Goal: Information Seeking & Learning: Find specific fact

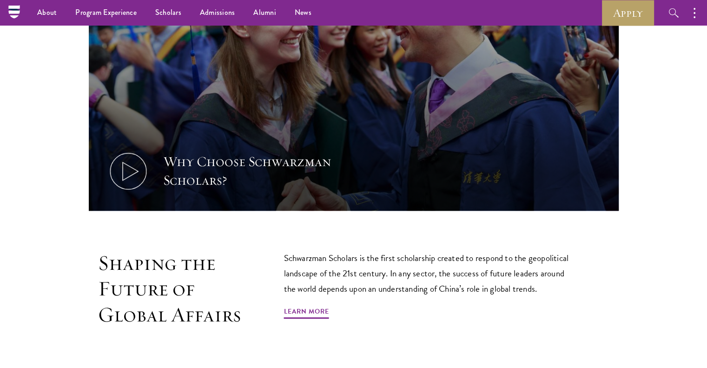
scroll to position [372, 0]
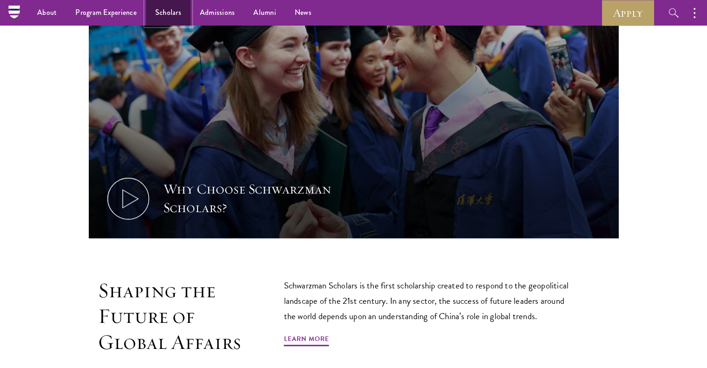
click at [164, 8] on link "Scholars" at bounding box center [168, 13] width 45 height 26
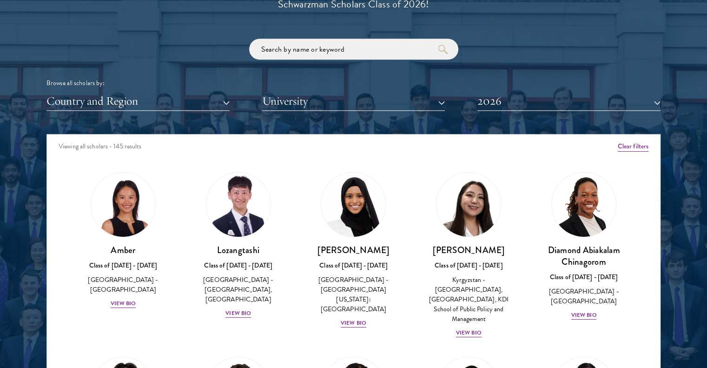
scroll to position [1116, 0]
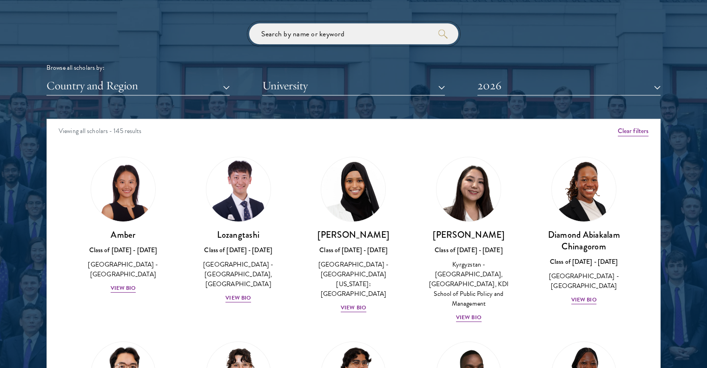
click at [329, 24] on input "search" at bounding box center [353, 33] width 209 height 21
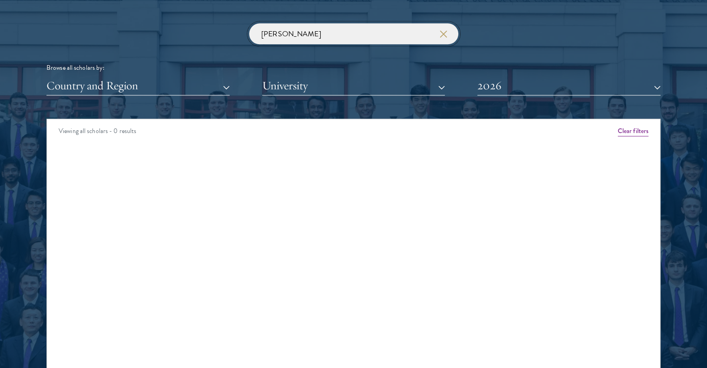
click at [329, 32] on input "[PERSON_NAME]" at bounding box center [353, 33] width 209 height 21
click button "submit" at bounding box center [0, 0] width 0 height 0
type input "m"
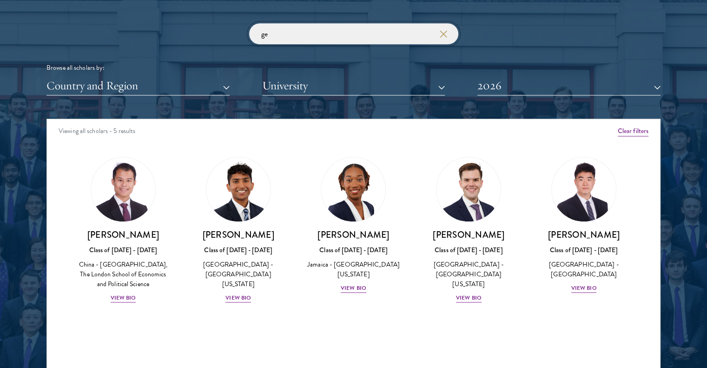
type input "g"
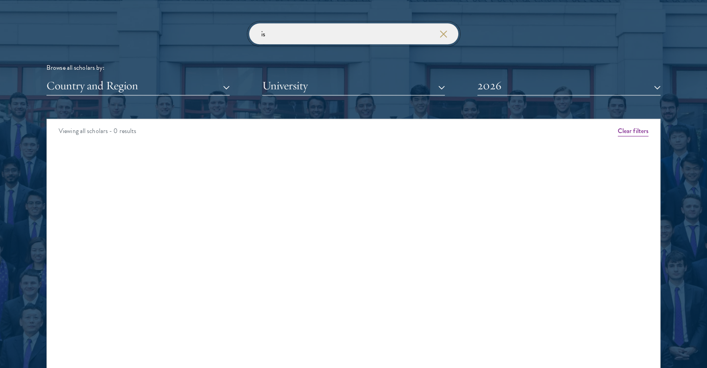
type input "i"
type input "m"
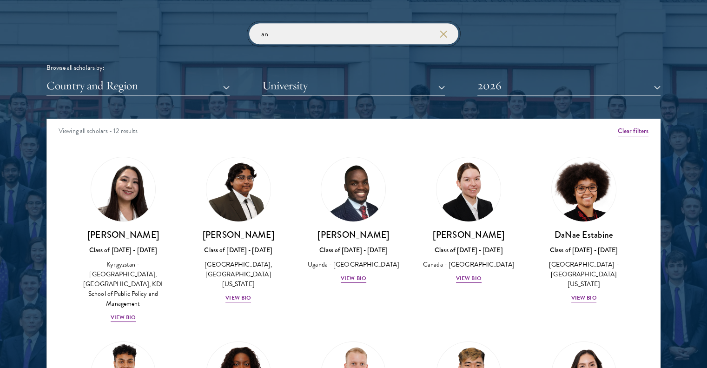
type input "a"
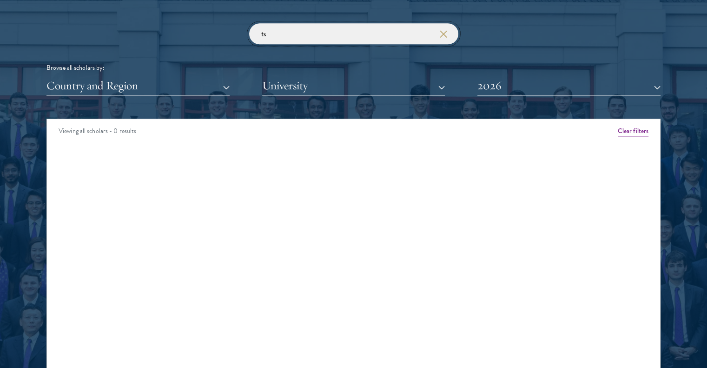
type input "t"
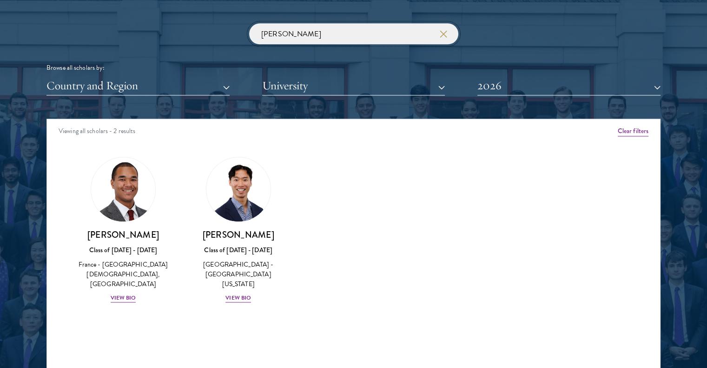
type input "[PERSON_NAME]"
click at [225, 294] on div "[PERSON_NAME] Class of [DATE] - [DATE] [GEOGRAPHIC_DATA] - [GEOGRAPHIC_DATA][US…" at bounding box center [238, 229] width 115 height 165
click at [231, 293] on div "View Bio" at bounding box center [238, 297] width 26 height 9
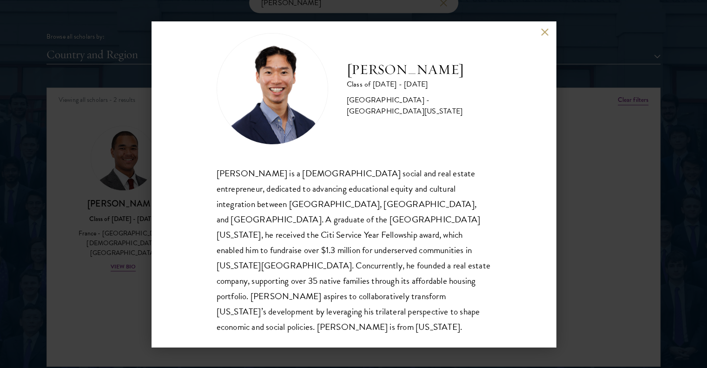
scroll to position [1162, 0]
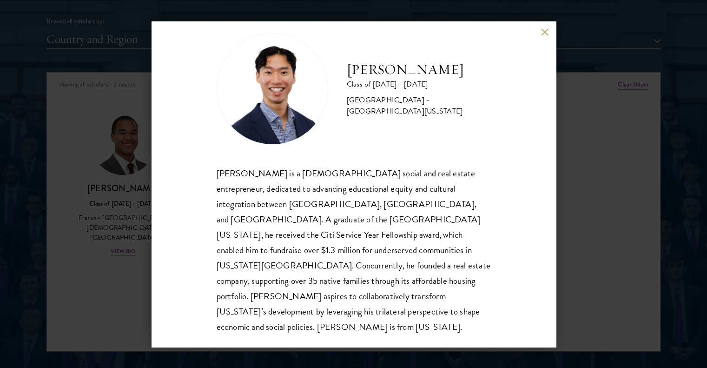
click at [536, 30] on div "[PERSON_NAME] Class of [DATE] - [DATE] [GEOGRAPHIC_DATA] - [GEOGRAPHIC_DATA][US…" at bounding box center [354, 183] width 404 height 325
click at [543, 31] on button at bounding box center [545, 32] width 8 height 8
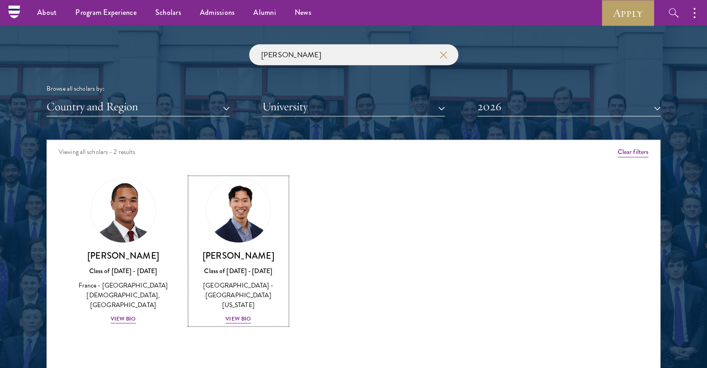
scroll to position [1023, 0]
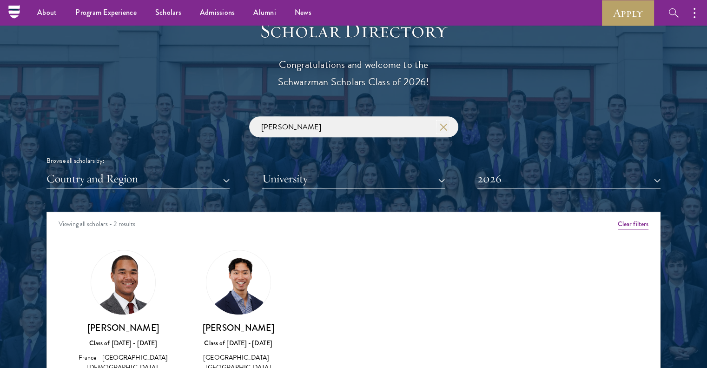
click at [440, 127] on icon "button" at bounding box center [443, 126] width 7 height 7
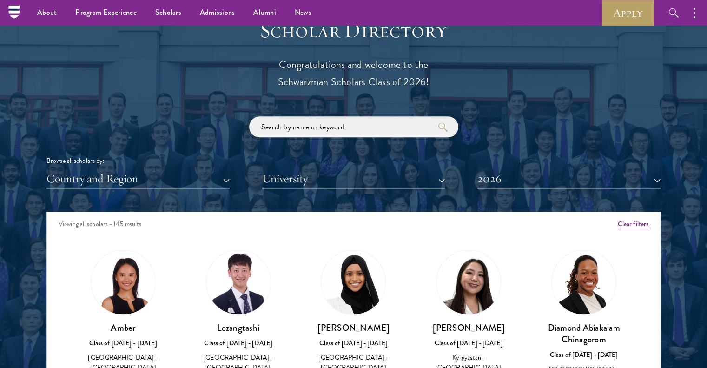
click at [316, 121] on input "search" at bounding box center [353, 126] width 209 height 21
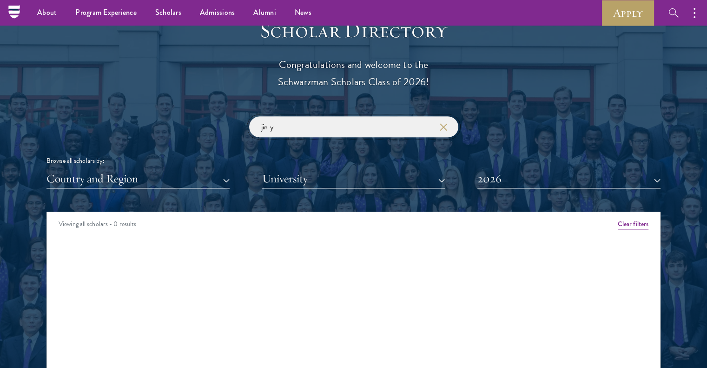
type input "jin y"
click at [444, 123] on icon "button" at bounding box center [443, 126] width 7 height 7
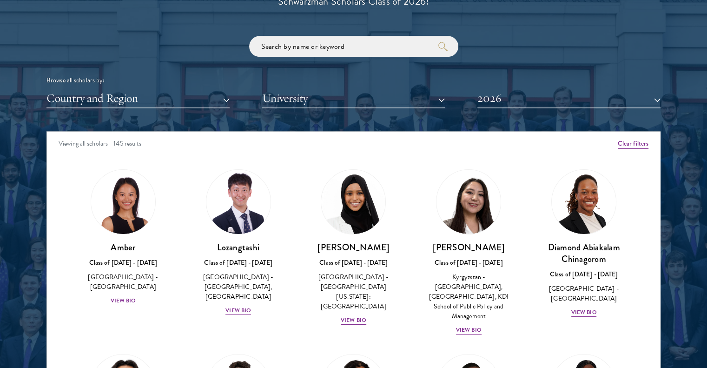
scroll to position [1116, 0]
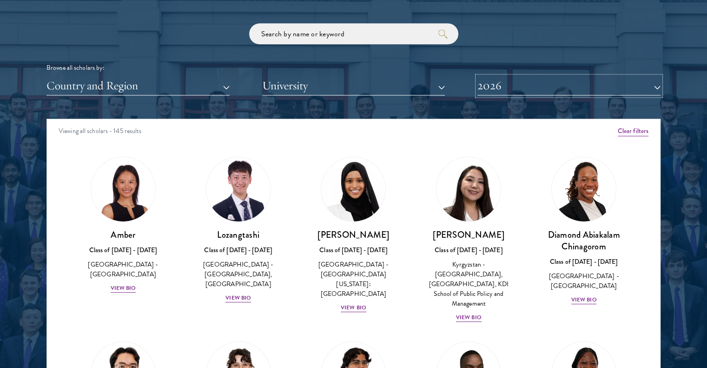
click at [493, 83] on button "2026" at bounding box center [568, 85] width 183 height 19
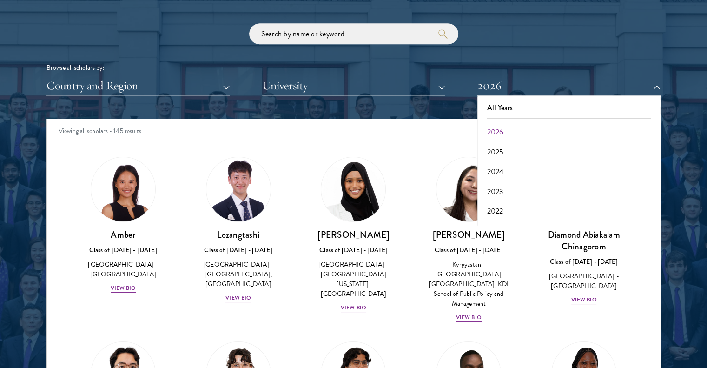
click at [508, 101] on button "All Years" at bounding box center [569, 108] width 178 height 20
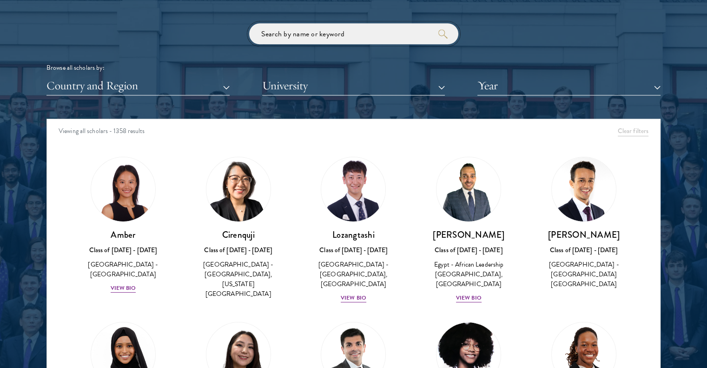
click at [305, 35] on input "search" at bounding box center [353, 33] width 209 height 21
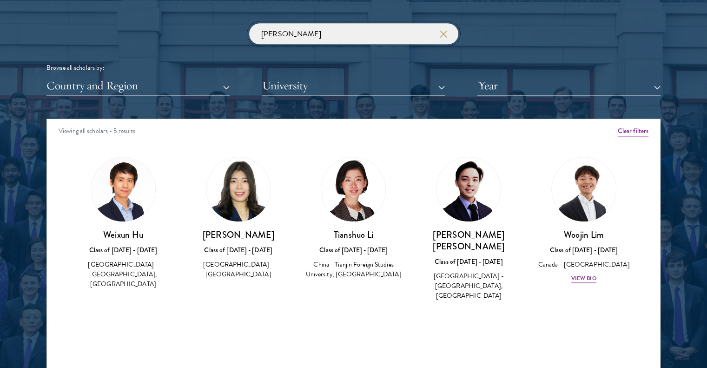
click at [321, 30] on input "[PERSON_NAME]" at bounding box center [353, 33] width 209 height 21
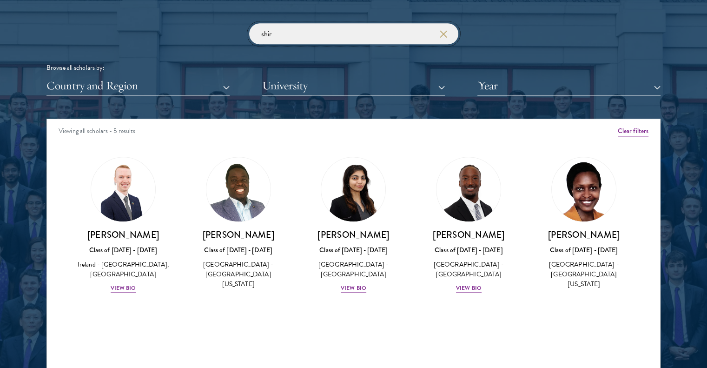
click at [279, 24] on input "shir" at bounding box center [353, 33] width 209 height 21
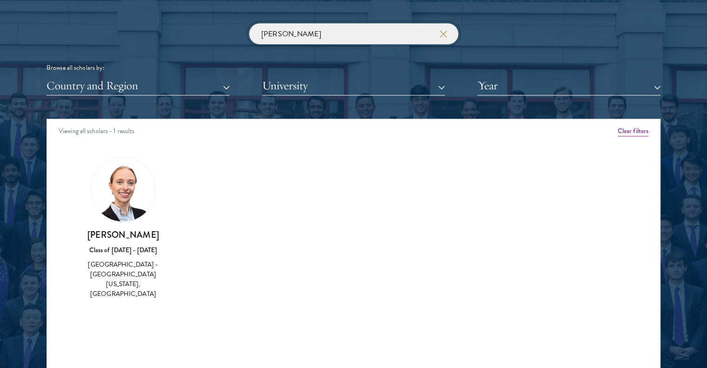
click at [337, 38] on input "[PERSON_NAME]" at bounding box center [353, 33] width 209 height 21
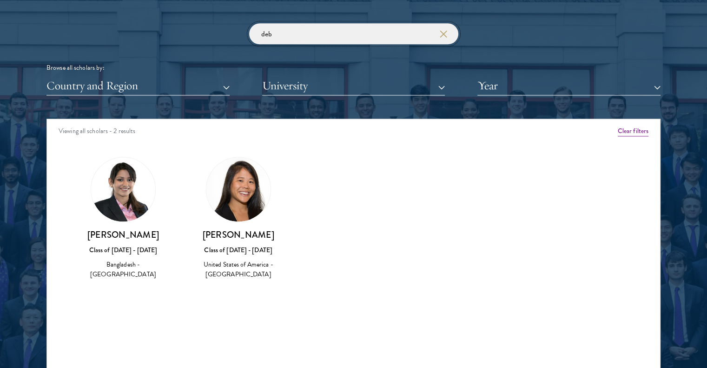
click at [269, 28] on input "deb" at bounding box center [353, 33] width 209 height 21
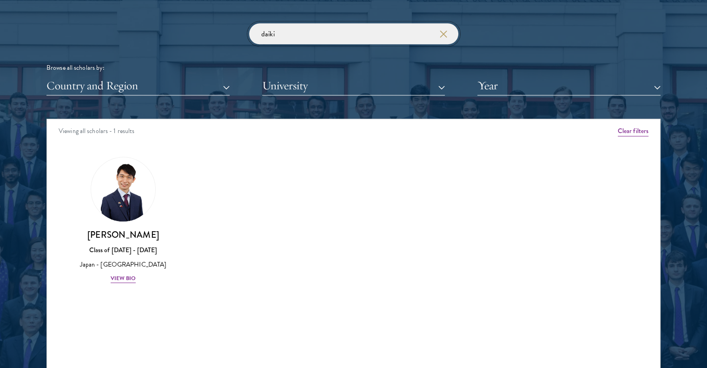
click at [278, 38] on input "daiki" at bounding box center [353, 33] width 209 height 21
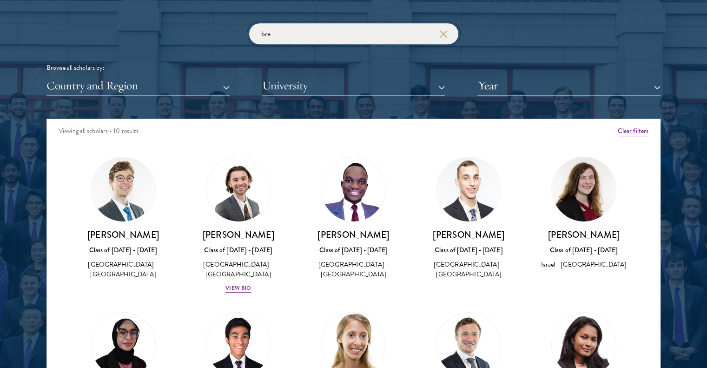
click at [344, 43] on input "bre" at bounding box center [353, 33] width 209 height 21
click at [345, 40] on input "bre" at bounding box center [353, 33] width 209 height 21
click at [348, 39] on input "bre" at bounding box center [353, 33] width 209 height 21
click at [348, 38] on input "bres" at bounding box center [353, 33] width 209 height 21
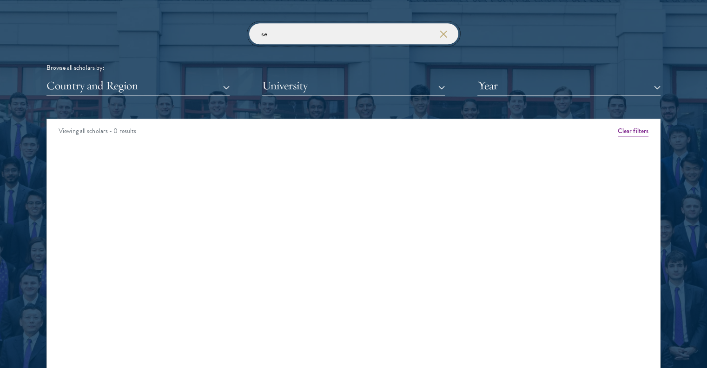
type input "s"
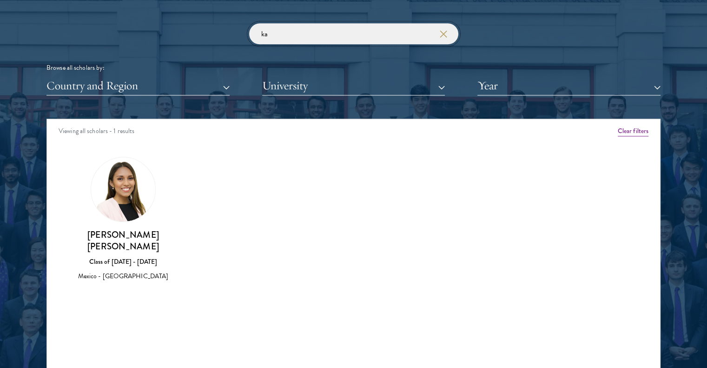
type input "k"
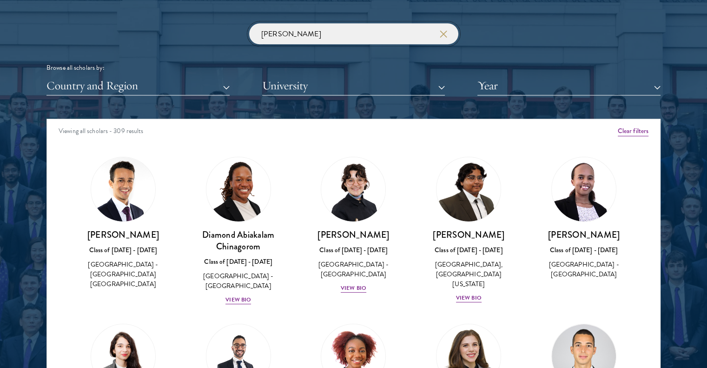
click button "submit" at bounding box center [0, 0] width 0 height 0
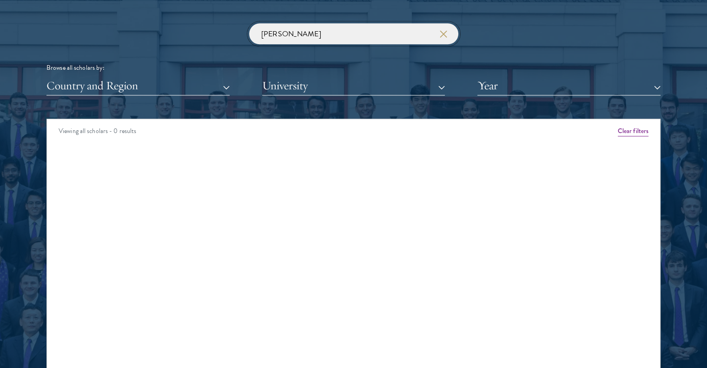
click at [307, 33] on input "[PERSON_NAME]" at bounding box center [353, 33] width 209 height 21
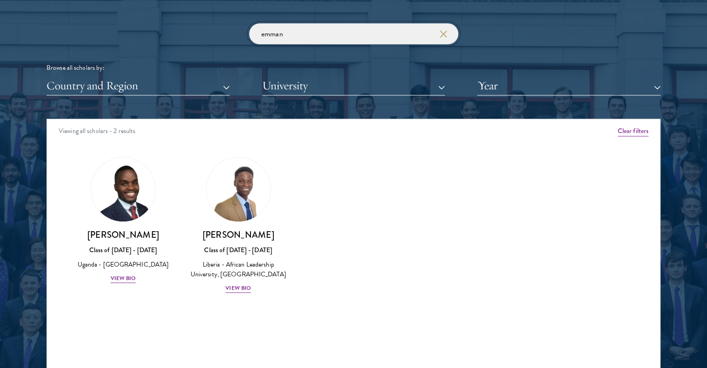
type input "emman"
click at [445, 32] on use "button" at bounding box center [443, 33] width 13 height 13
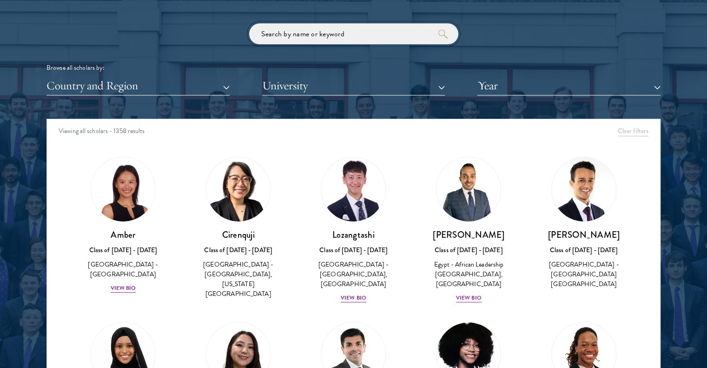
click at [326, 39] on input "search" at bounding box center [353, 33] width 209 height 21
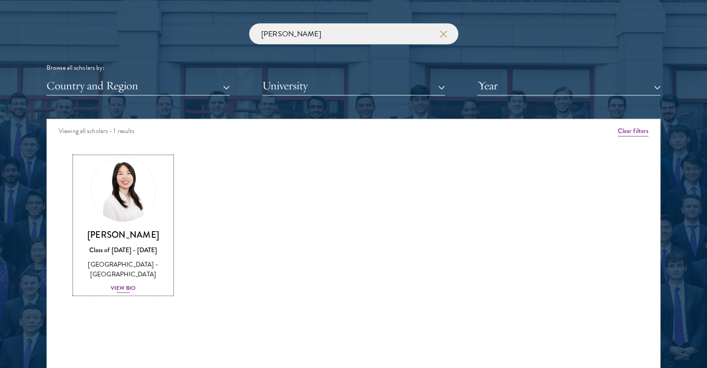
click at [100, 224] on link "[PERSON_NAME] Class of [DATE] - [DATE] [GEOGRAPHIC_DATA] - [GEOGRAPHIC_DATA] Vi…" at bounding box center [123, 225] width 97 height 137
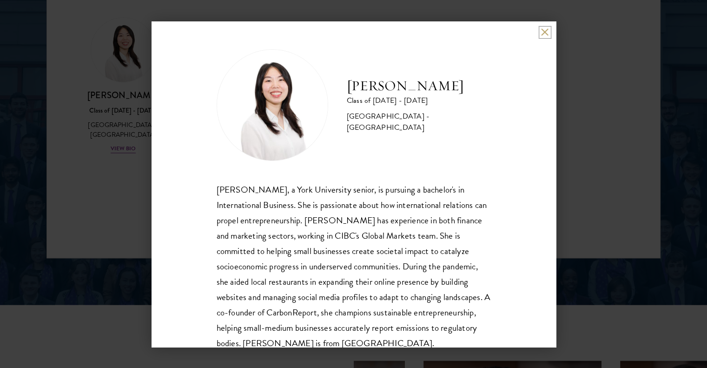
click at [543, 31] on button at bounding box center [545, 32] width 8 height 8
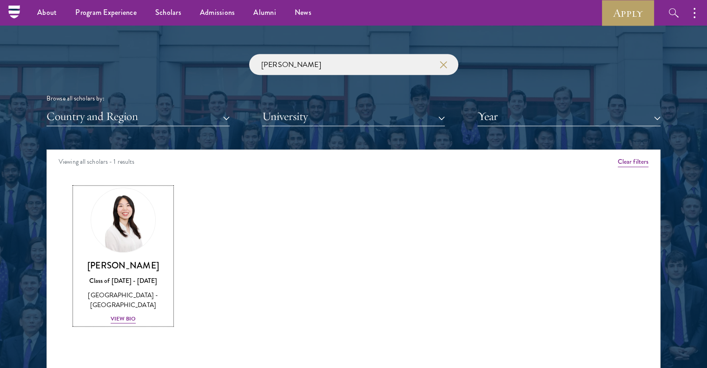
scroll to position [1069, 0]
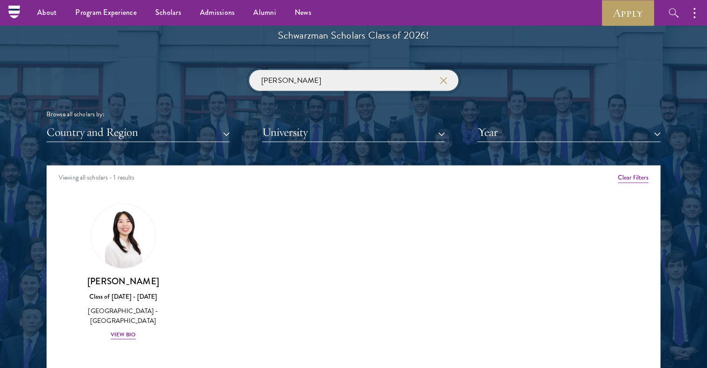
click at [271, 77] on input "[PERSON_NAME]" at bounding box center [353, 80] width 209 height 21
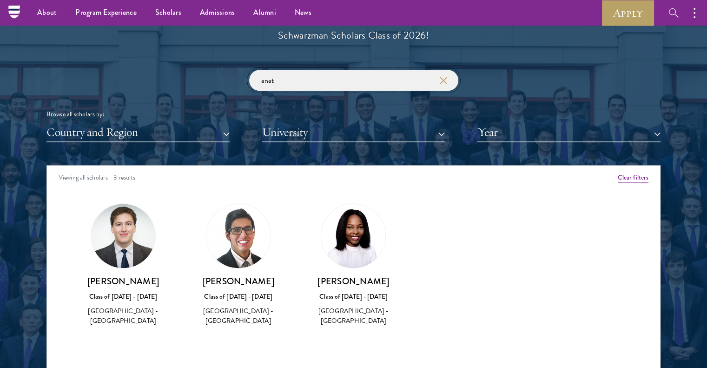
click at [330, 85] on input "anat" at bounding box center [353, 80] width 209 height 21
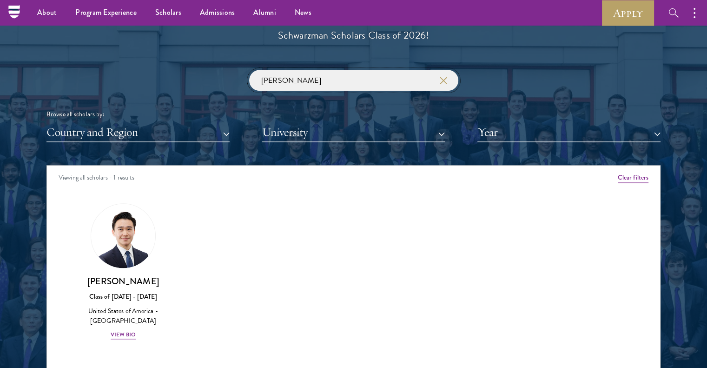
click at [339, 77] on input "[PERSON_NAME]" at bounding box center [353, 80] width 209 height 21
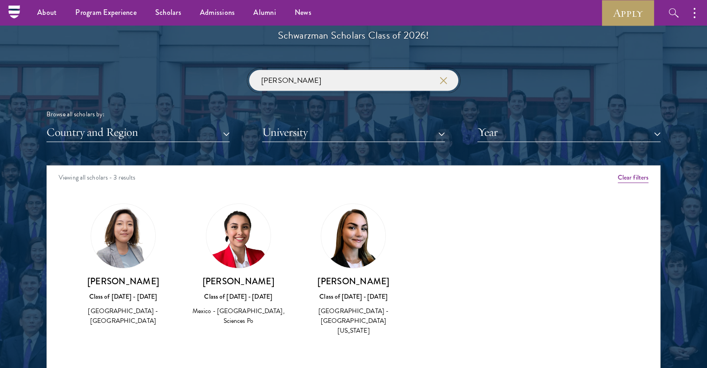
click at [299, 85] on input "[PERSON_NAME]" at bounding box center [353, 80] width 209 height 21
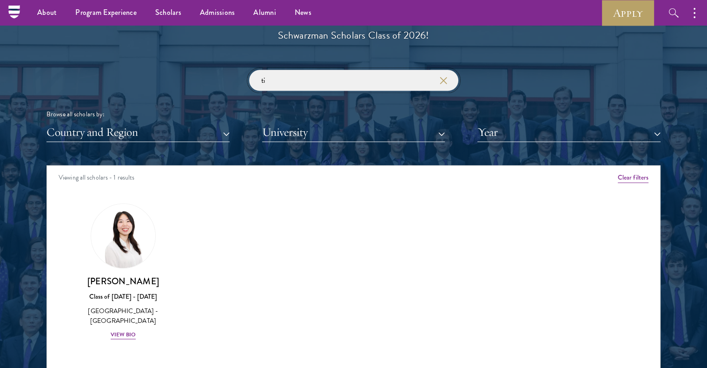
type input "t"
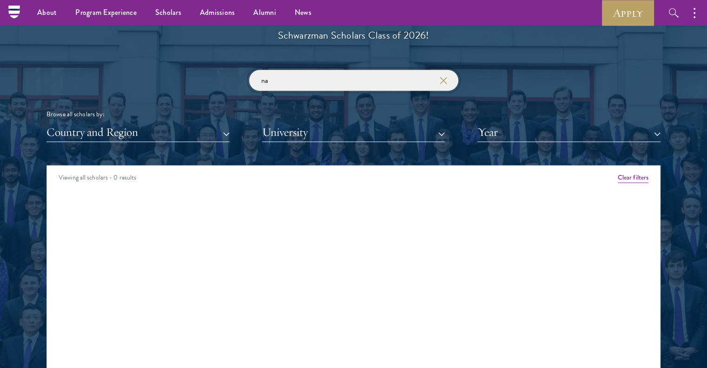
type input "n"
type input "a"
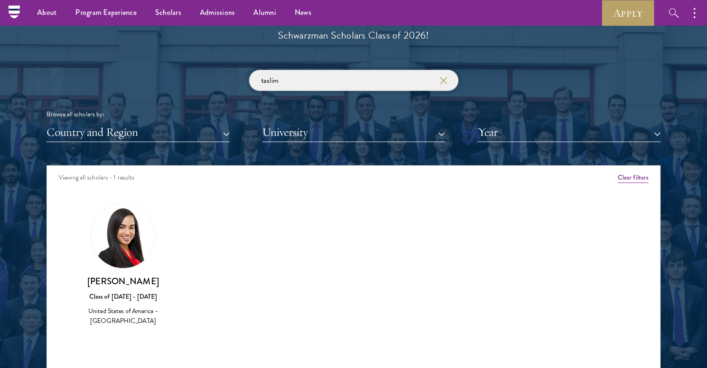
type input "taslim"
click at [444, 80] on use "button" at bounding box center [443, 79] width 13 height 13
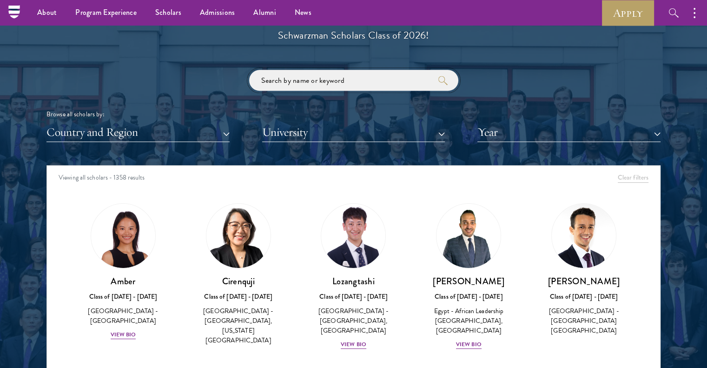
click at [352, 87] on input "search" at bounding box center [353, 80] width 209 height 21
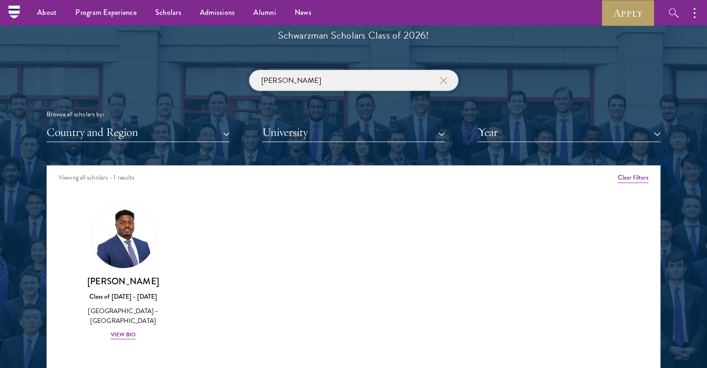
click button "submit" at bounding box center [0, 0] width 0 height 0
click at [386, 78] on input "[PERSON_NAME]" at bounding box center [353, 80] width 209 height 21
click at [109, 241] on img at bounding box center [123, 236] width 64 height 64
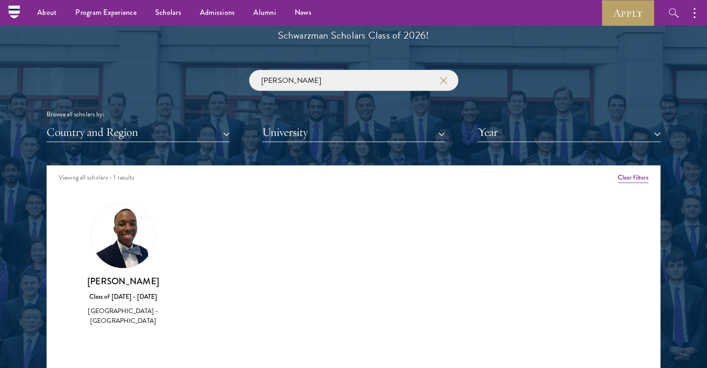
click at [114, 288] on div "[PERSON_NAME] Class of [DATE] - [DATE] [GEOGRAPHIC_DATA] - [GEOGRAPHIC_DATA]" at bounding box center [123, 300] width 97 height 51
click at [148, 312] on div "[GEOGRAPHIC_DATA] - [GEOGRAPHIC_DATA]" at bounding box center [123, 316] width 97 height 20
click at [134, 292] on div "Class of [DATE] - [DATE]" at bounding box center [123, 296] width 97 height 10
click at [277, 85] on input "[PERSON_NAME]" at bounding box center [353, 80] width 209 height 21
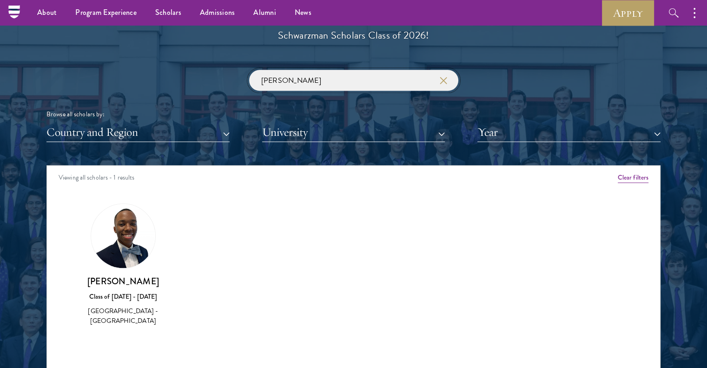
click at [277, 85] on input "[PERSON_NAME]" at bounding box center [353, 80] width 209 height 21
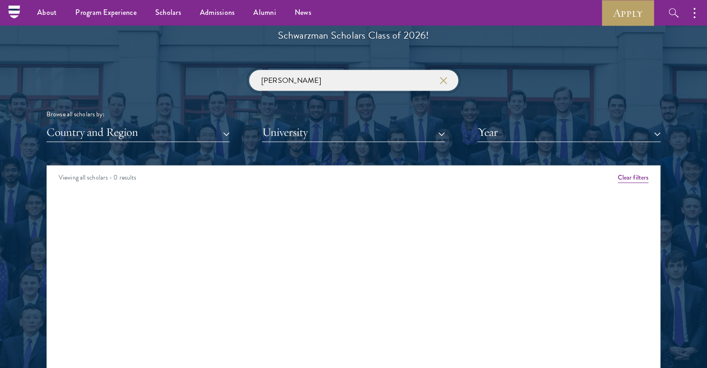
click at [437, 79] on input "[PERSON_NAME]" at bounding box center [353, 80] width 209 height 21
click at [435, 83] on input "[PERSON_NAME]" at bounding box center [353, 80] width 209 height 21
type input "[PERSON_NAME]"
click at [443, 79] on icon "button" at bounding box center [443, 80] width 7 height 7
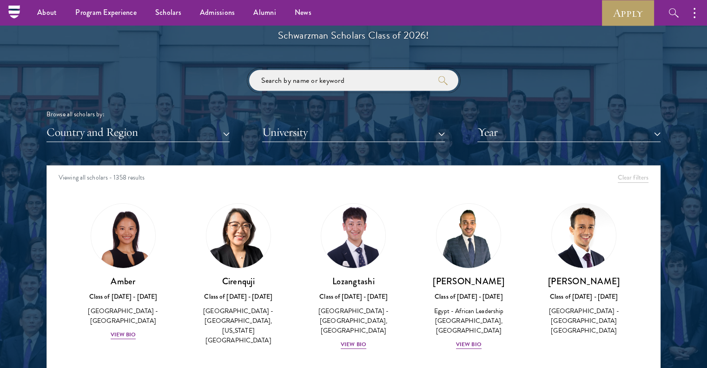
click at [335, 83] on input "search" at bounding box center [353, 80] width 209 height 21
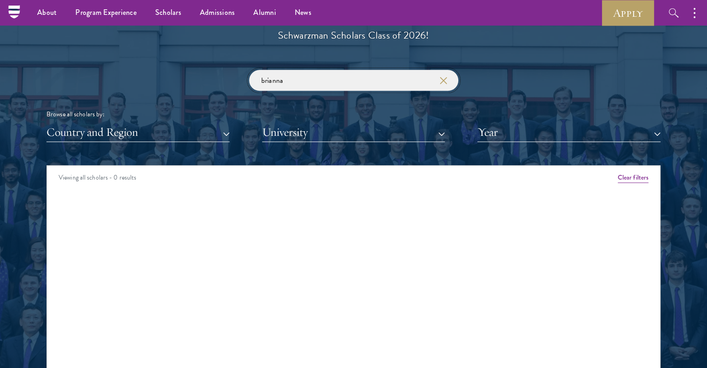
click at [299, 86] on input "brianna" at bounding box center [353, 80] width 209 height 21
click at [299, 86] on input "a" at bounding box center [353, 80] width 209 height 21
click button "submit" at bounding box center [0, 0] width 0 height 0
click at [357, 83] on input "[PERSON_NAME]" at bounding box center [353, 80] width 209 height 21
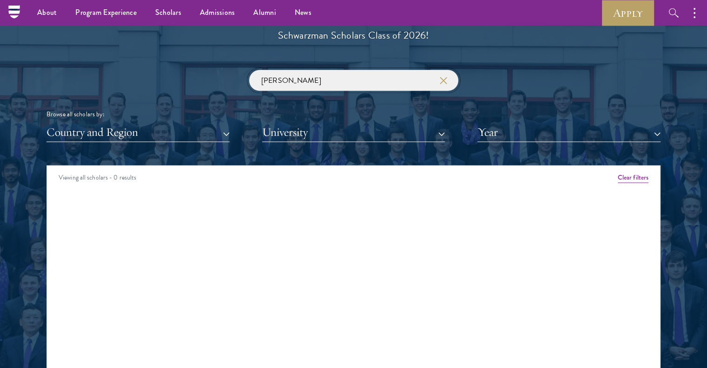
click at [357, 83] on input "[PERSON_NAME]" at bounding box center [353, 80] width 209 height 21
type input "e"
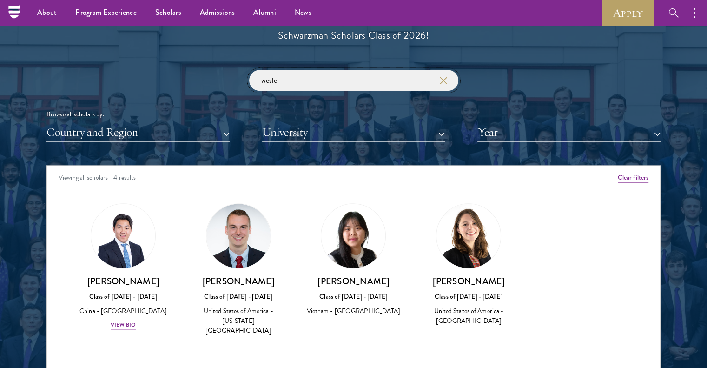
click at [448, 74] on input "wesle" at bounding box center [353, 80] width 209 height 21
type input "wesle"
click at [443, 78] on icon "button" at bounding box center [443, 80] width 7 height 7
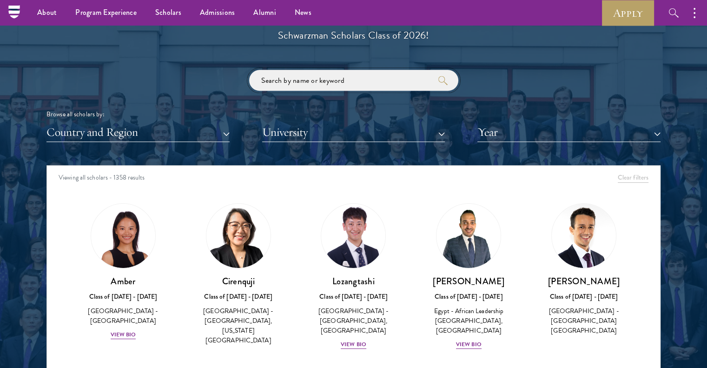
click at [341, 70] on input "search" at bounding box center [353, 80] width 209 height 21
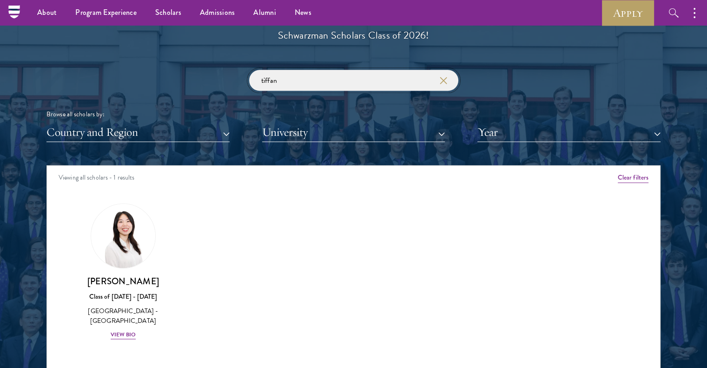
type input "tiffan"
